Goal: Find specific page/section

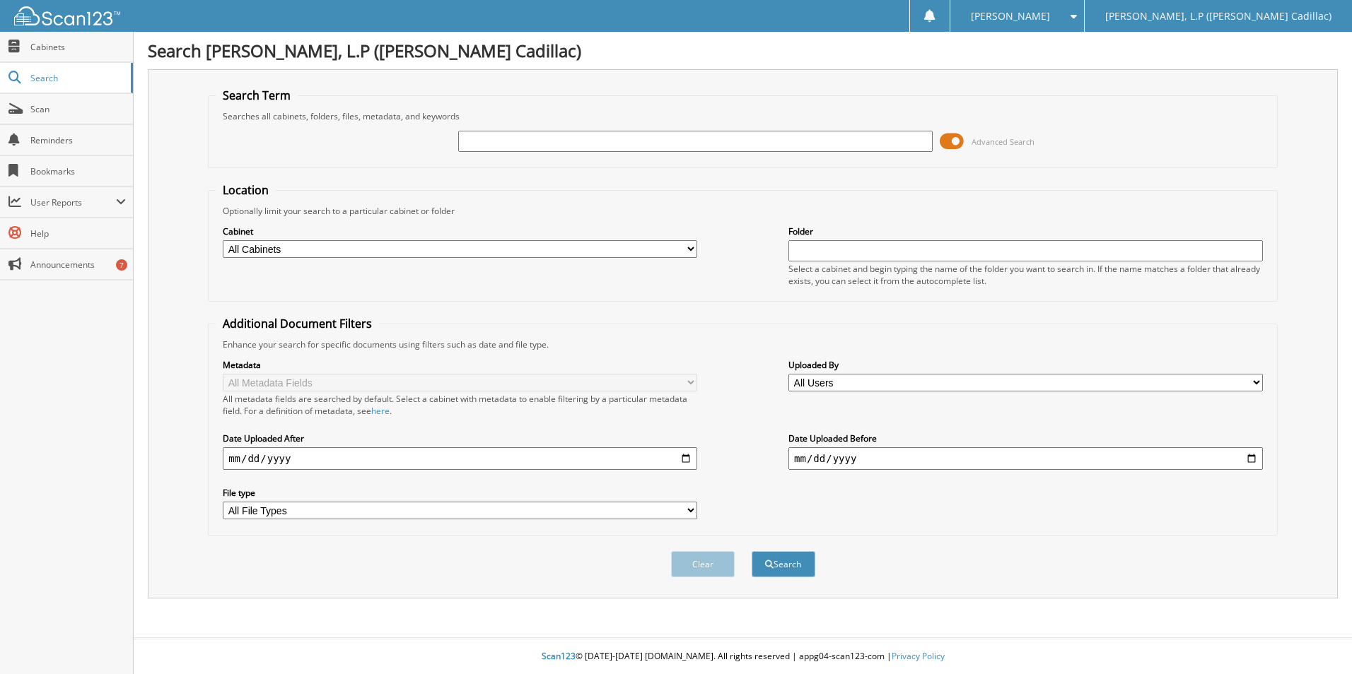
click at [515, 139] on input "text" at bounding box center [695, 141] width 474 height 21
type input "68388"
click at [751, 551] on button "Search" at bounding box center [783, 564] width 64 height 26
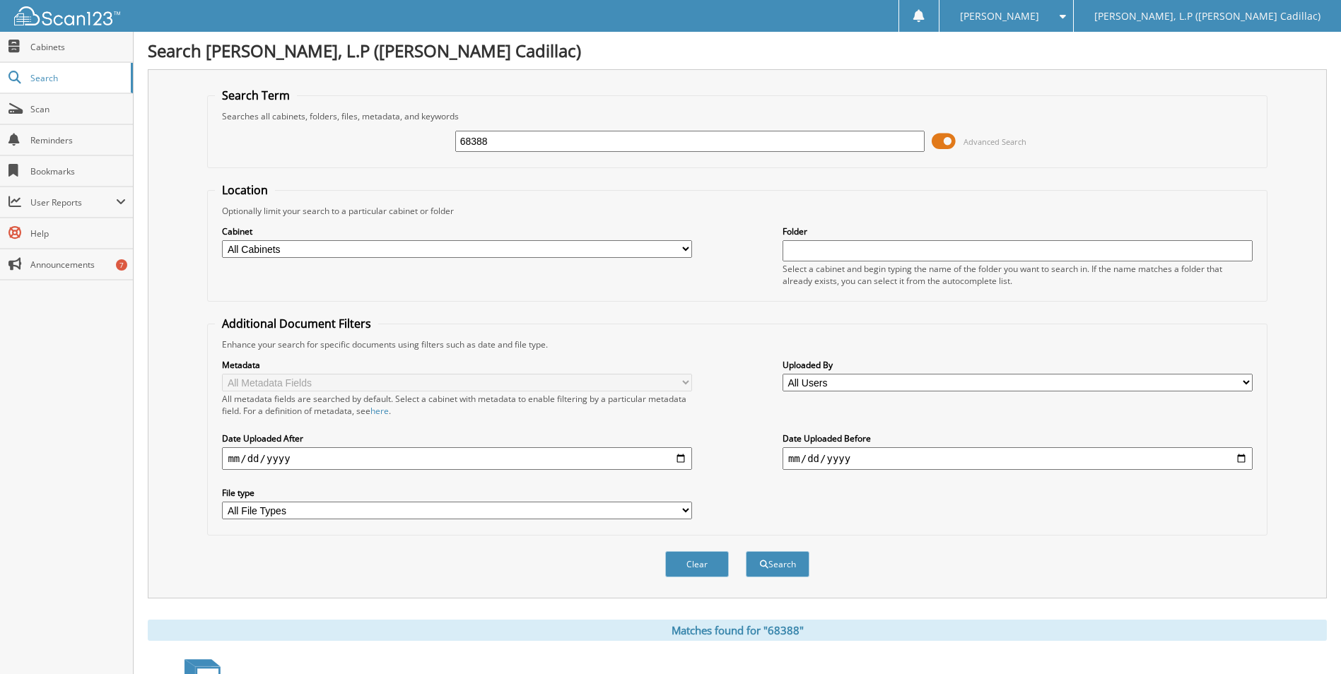
scroll to position [116, 0]
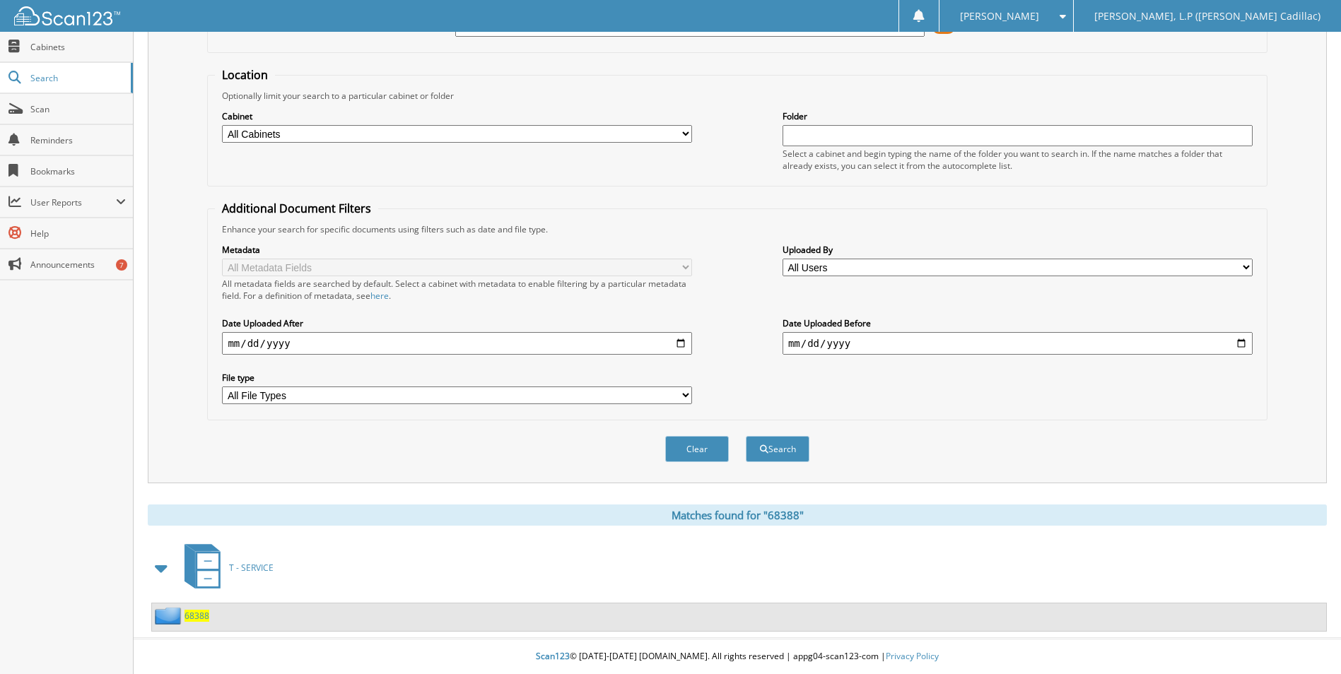
click at [199, 622] on div "68388" at bounding box center [180, 616] width 57 height 18
click at [198, 617] on span "68388" at bounding box center [196, 616] width 25 height 12
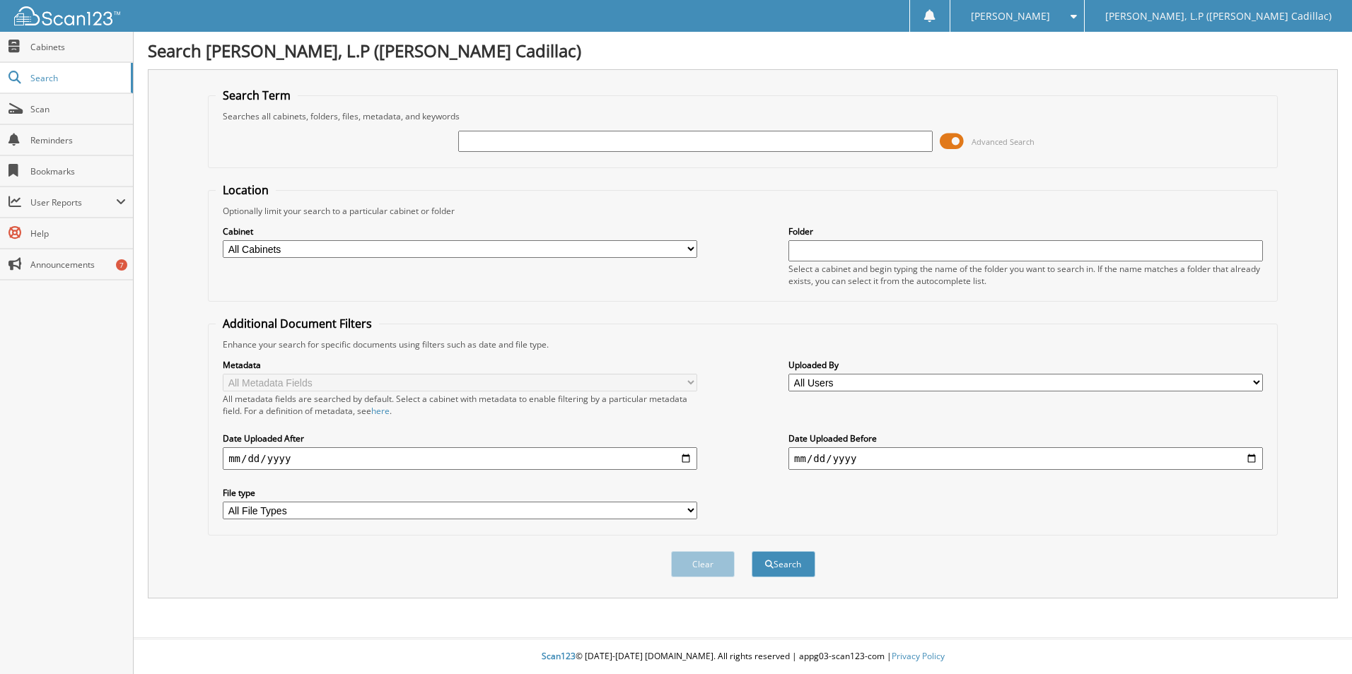
click at [503, 141] on input "text" at bounding box center [695, 141] width 474 height 21
type input "68234"
click at [751, 551] on button "Search" at bounding box center [783, 564] width 64 height 26
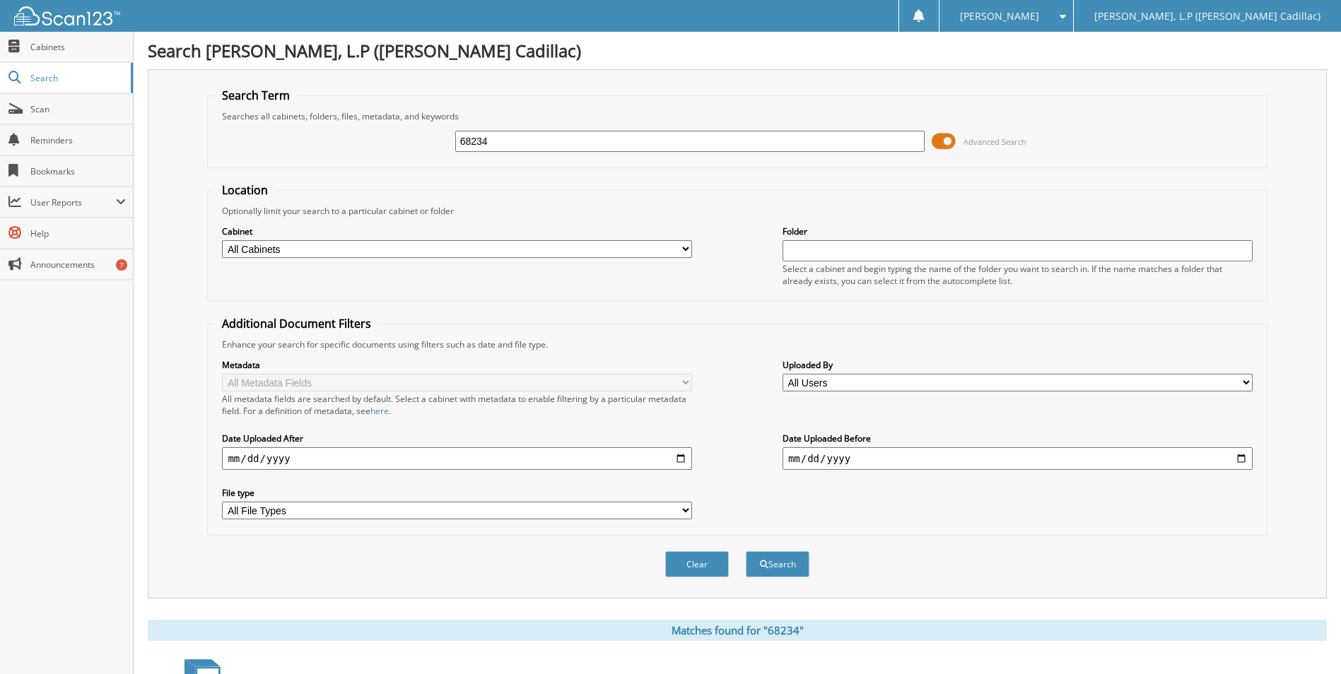
scroll to position [287, 0]
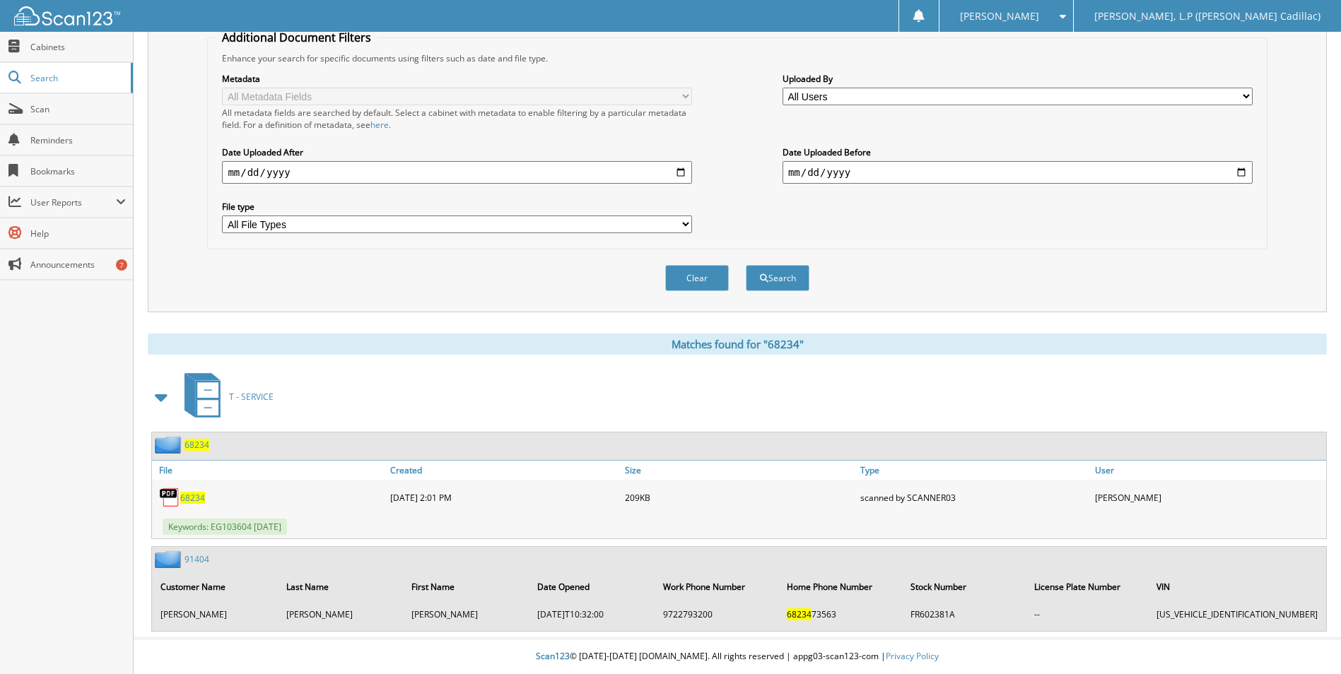
click at [197, 443] on span "68234" at bounding box center [196, 445] width 25 height 12
